Goal: Browse casually

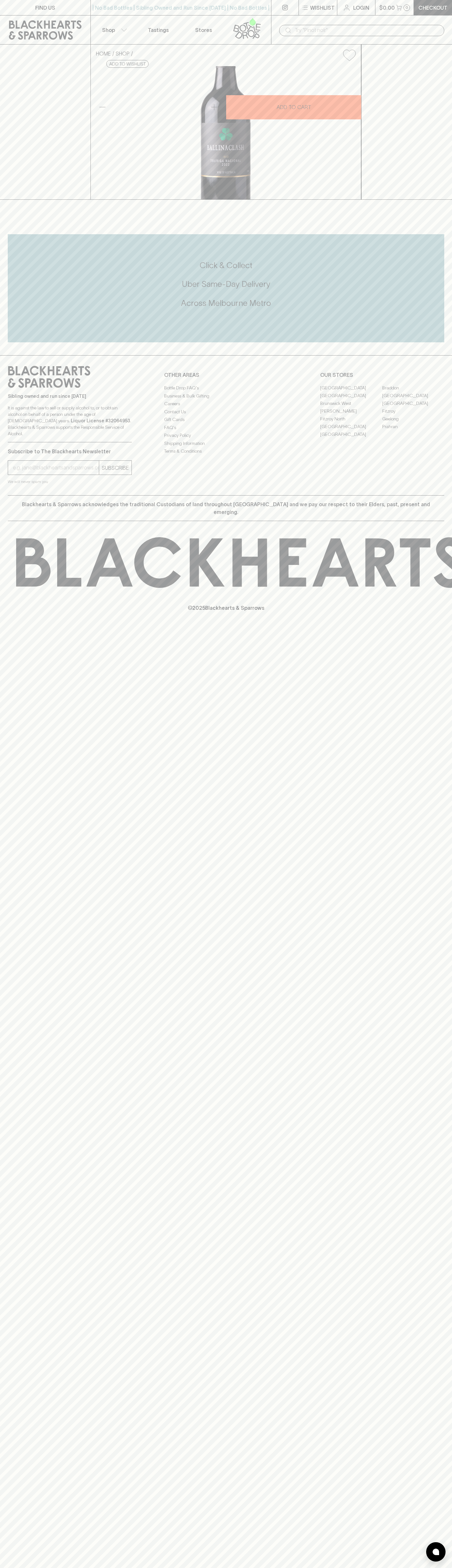
click at [412, 3] on button "$0.00 0" at bounding box center [394, 7] width 38 height 15
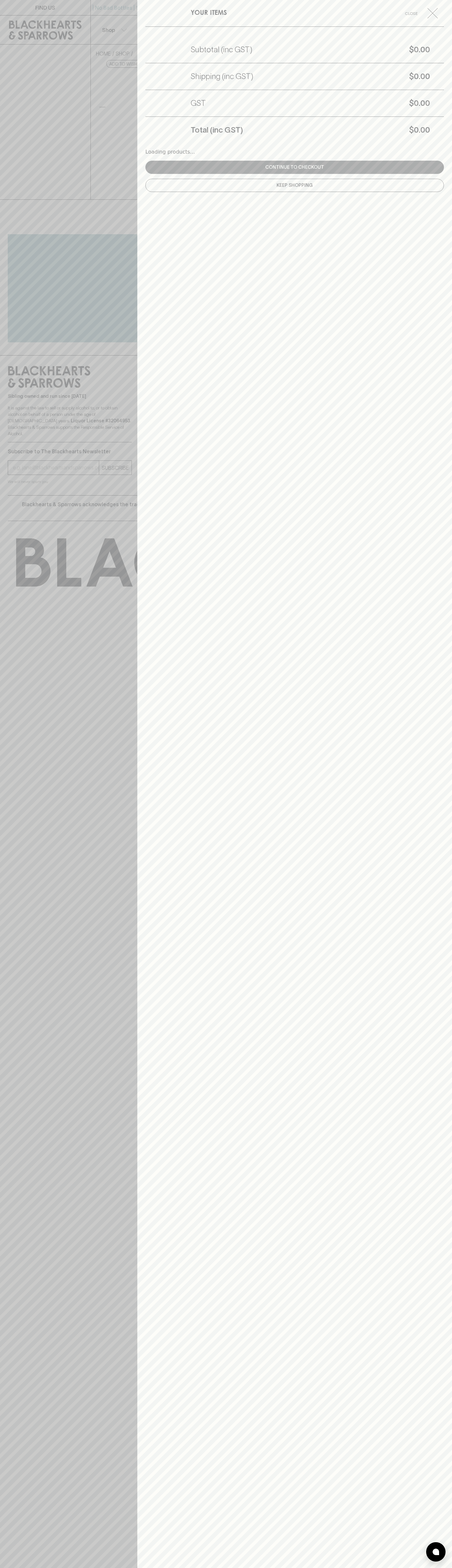
click at [437, 1336] on div "YOUR ITEMS Close Subtotal (inc GST) $0.00 Shipping (inc GST) $0.00 GST $0.00 To…" at bounding box center [294, 784] width 314 height 1568
click at [343, 1567] on html "FIND US | No Bad Bottles | Sibling Owned and Run Since [DATE] | No Bad Bottles …" at bounding box center [226, 784] width 452 height 1568
click at [12, 942] on div at bounding box center [226, 784] width 452 height 1568
